Goal: Information Seeking & Learning: Learn about a topic

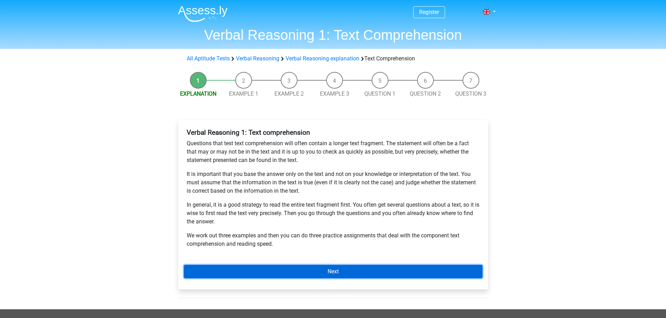
click at [350, 269] on link "Next" at bounding box center [333, 271] width 299 height 13
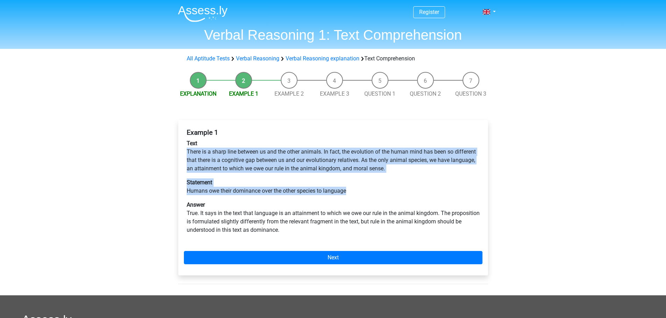
drag, startPoint x: 187, startPoint y: 150, endPoint x: 354, endPoint y: 190, distance: 171.6
click at [354, 190] on div "Example 1 Text There is a sharp line between us and the other animals. In fact,…" at bounding box center [333, 184] width 299 height 117
copy div "There is a sharp line between us and the other animals. In fact, the evolution …"
click at [532, 149] on div "Register Nederlands English" at bounding box center [333, 240] width 666 height 480
click at [417, 170] on p "Text There is a sharp line between us and the other animals. In fact, the evolu…" at bounding box center [333, 156] width 293 height 34
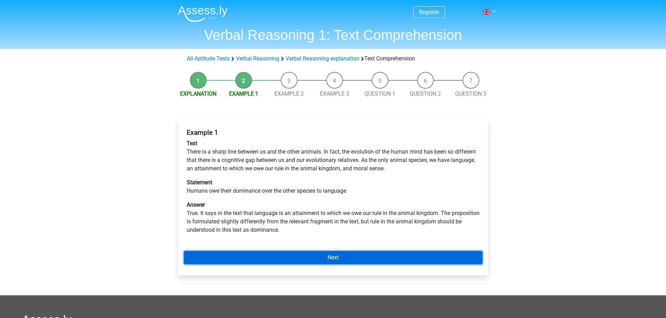
click at [358, 256] on link "Next" at bounding box center [333, 257] width 299 height 13
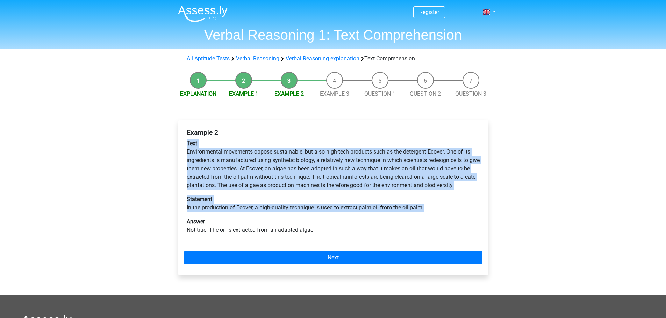
drag, startPoint x: 187, startPoint y: 143, endPoint x: 442, endPoint y: 212, distance: 263.4
click at [442, 212] on div "Example 2 Text Environmental movements oppose sustainable, but also high-tech p…" at bounding box center [333, 184] width 299 height 117
copy div "Text Environmental movements oppose sustainable, but also high-tech products su…"
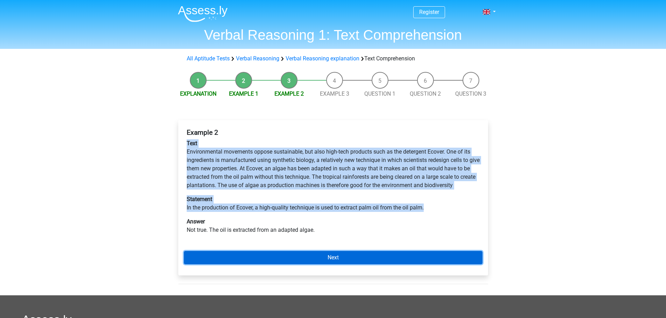
click at [365, 263] on link "Next" at bounding box center [333, 257] width 299 height 13
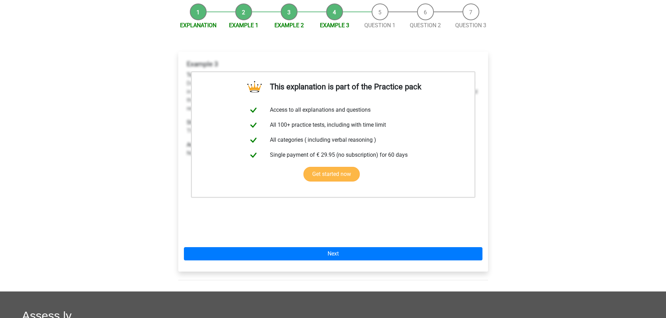
scroll to position [35, 0]
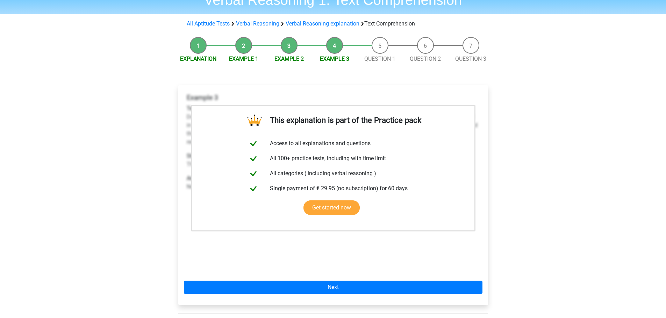
click at [286, 46] on li "Example 2" at bounding box center [288, 50] width 45 height 26
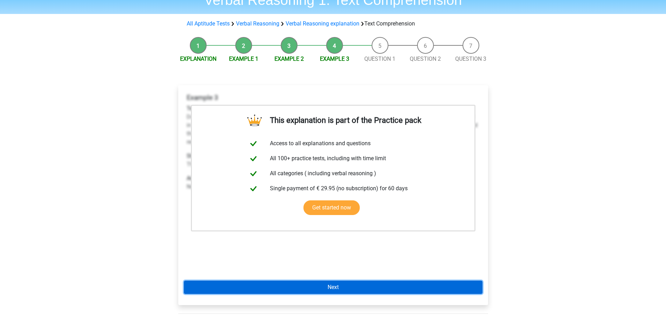
click at [323, 287] on link "Next" at bounding box center [333, 287] width 299 height 13
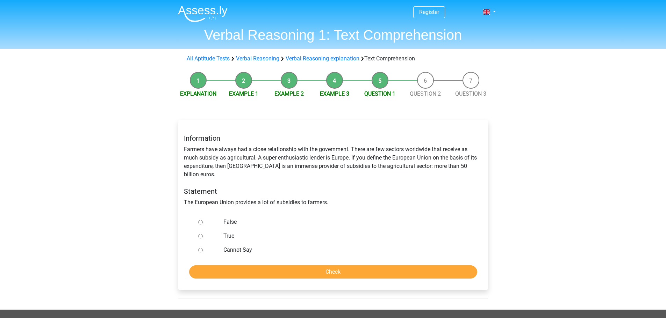
click at [425, 85] on li "Question 2" at bounding box center [425, 85] width 45 height 26
click at [427, 92] on link "Question 2" at bounding box center [425, 94] width 31 height 7
